Goal: Find specific page/section: Find specific page/section

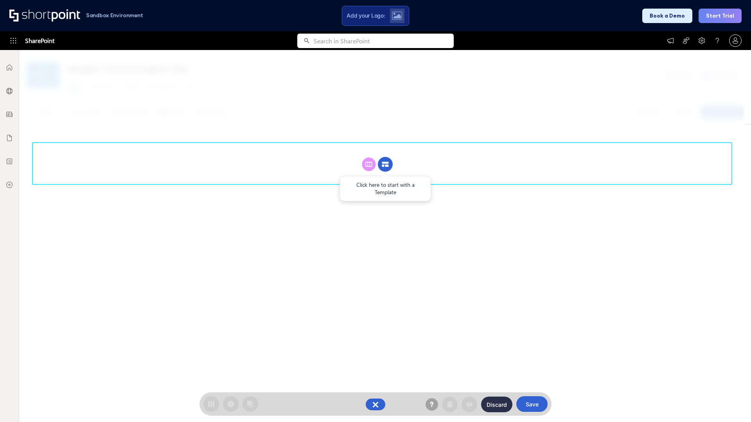
click at [385, 157] on circle at bounding box center [385, 164] width 15 height 15
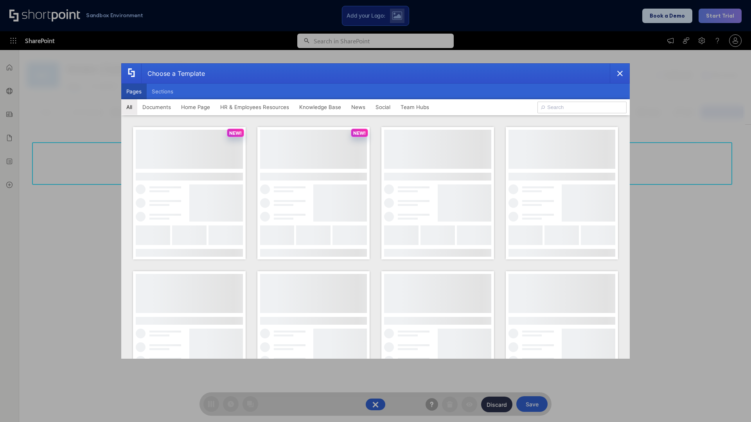
scroll to position [107, 0]
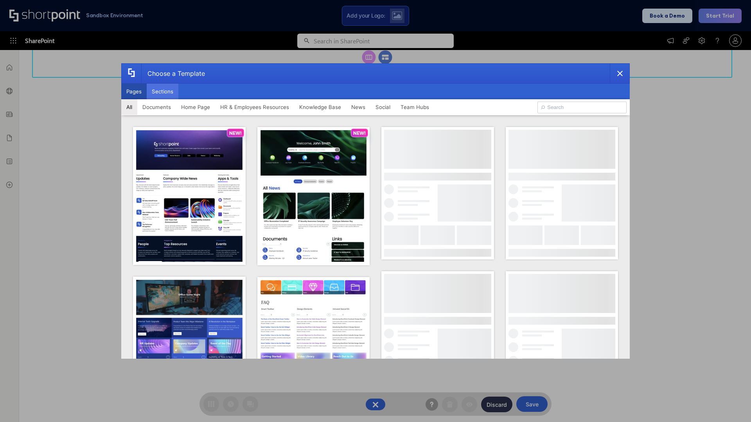
click at [162, 91] on button "Sections" at bounding box center [163, 92] width 32 height 16
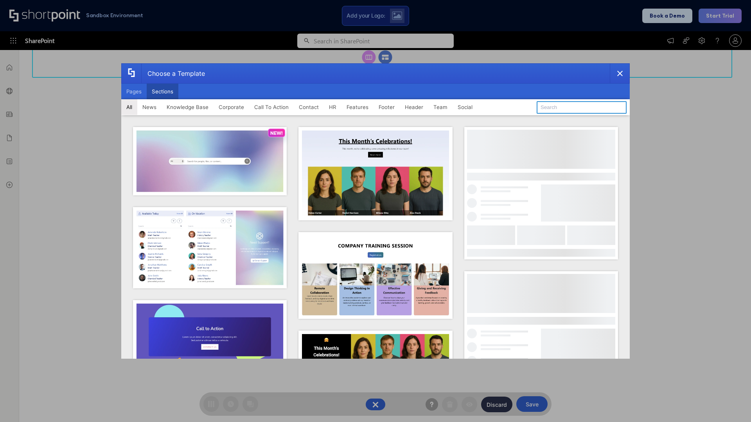
type input "Features Kit 6"
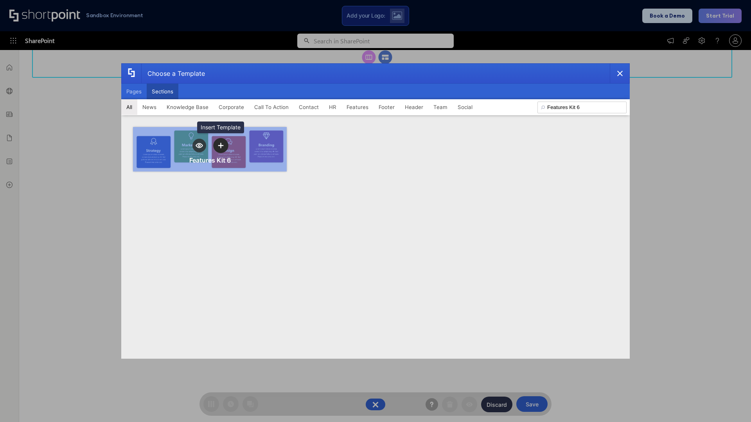
click at [220, 145] on icon "template selector" at bounding box center [220, 145] width 5 height 5
